Goal: Find specific page/section: Find specific page/section

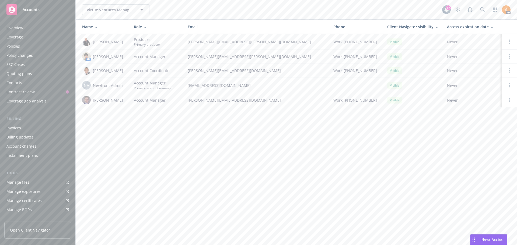
scroll to position [96, 0]
click at [109, 15] on button "Virtue Ventures Management, LLC" at bounding box center [115, 9] width 67 height 11
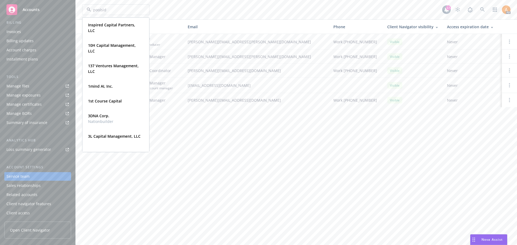
type input "poolside"
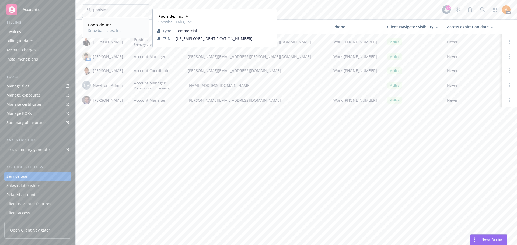
click at [101, 23] on strong "Poolside, Inc." at bounding box center [100, 24] width 25 height 5
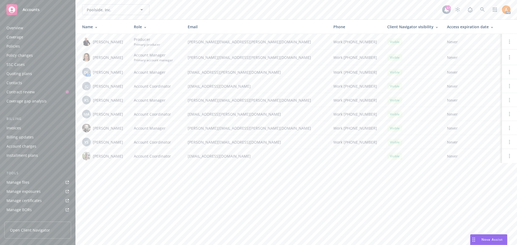
click at [14, 45] on div "Policies" at bounding box center [12, 46] width 13 height 9
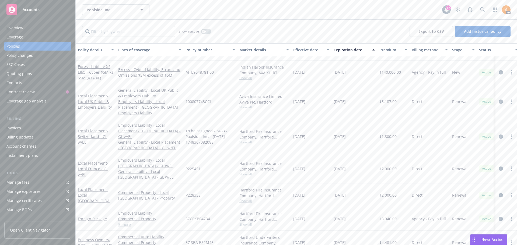
scroll to position [172, 0]
click at [100, 32] on input "Filter by keyword..." at bounding box center [128, 31] width 93 height 11
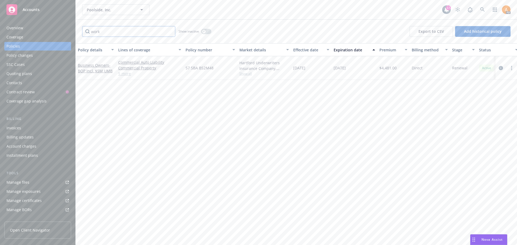
scroll to position [0, 0]
type input "work"
click at [127, 74] on link "5 more" at bounding box center [149, 74] width 63 height 6
